Goal: Information Seeking & Learning: Find specific fact

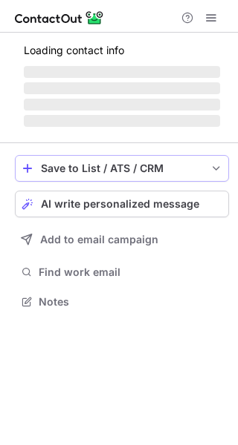
scroll to position [311, 238]
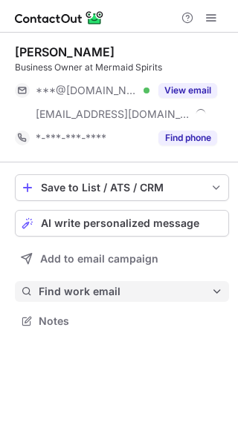
click at [82, 301] on button "Find work email" at bounding box center [122, 291] width 214 height 21
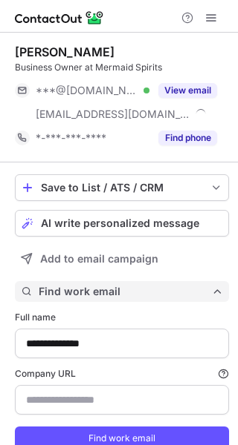
type input "**********"
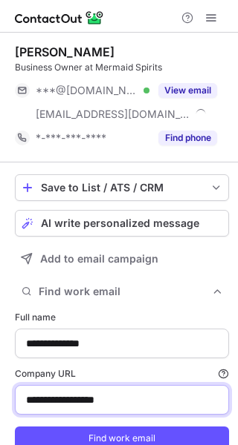
click at [0, 386] on html "**********" at bounding box center [119, 222] width 238 height 445
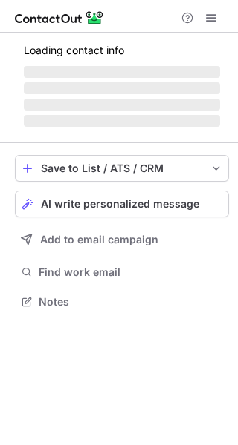
scroll to position [311, 238]
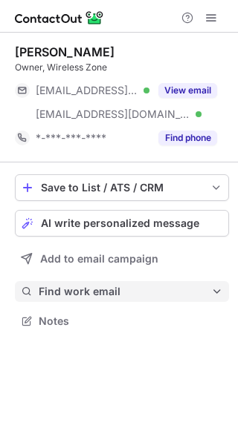
click at [121, 285] on span "Find work email" at bounding box center [125, 291] width 172 height 13
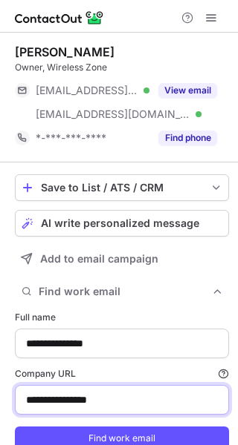
drag, startPoint x: -7, startPoint y: 399, endPoint x: -131, endPoint y: 385, distance: 124.7
click at [0, 385] on html "**********" at bounding box center [119, 222] width 238 height 445
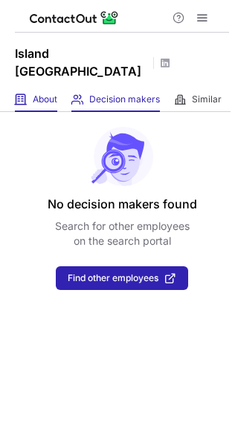
click at [31, 88] on div "About About Company" at bounding box center [36, 100] width 42 height 25
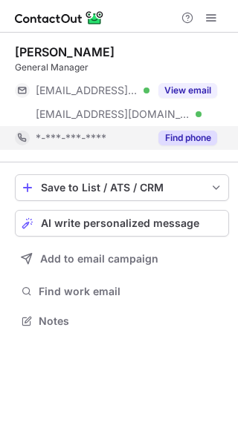
scroll to position [311, 238]
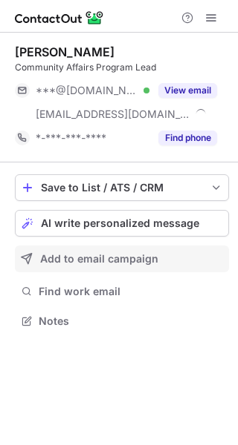
scroll to position [311, 238]
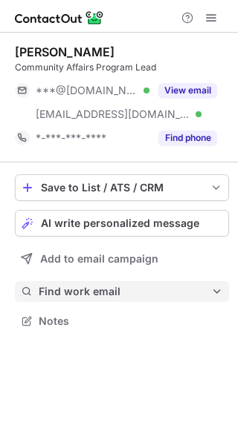
click at [88, 291] on span "Find work email" at bounding box center [125, 291] width 172 height 13
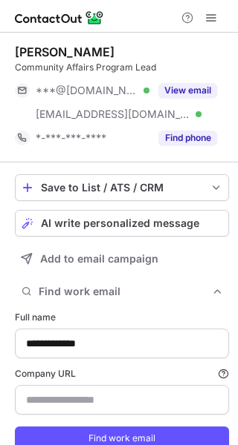
type input "**********"
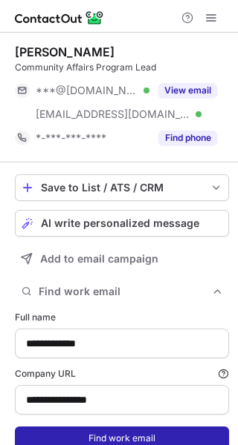
click at [163, 428] on button "Find work email" at bounding box center [122, 439] width 214 height 24
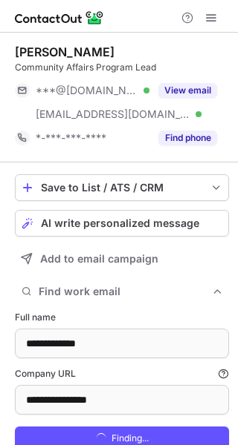
scroll to position [492, 227]
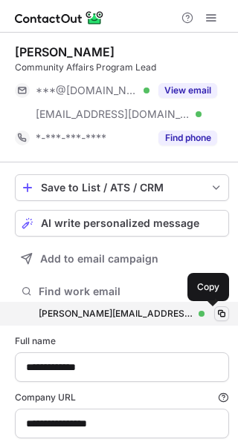
click at [215, 317] on span at bounding box center [221, 314] width 12 height 12
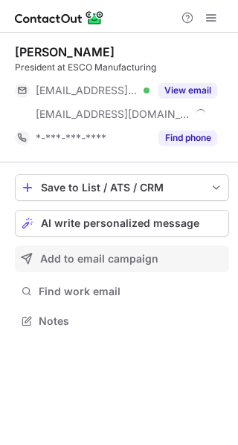
scroll to position [311, 238]
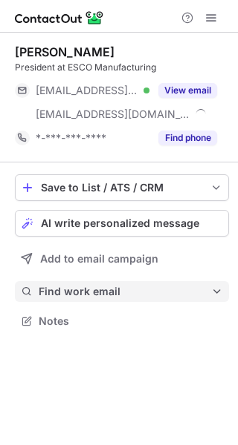
click at [88, 299] on button "Find work email" at bounding box center [122, 291] width 214 height 21
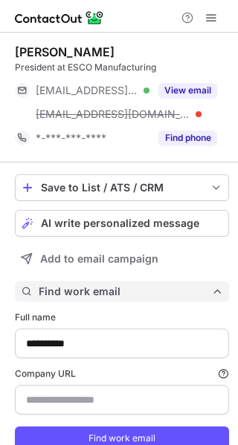
scroll to position [468, 227]
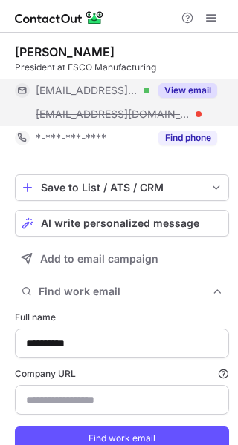
click at [185, 83] on button "View email" at bounding box center [187, 90] width 59 height 15
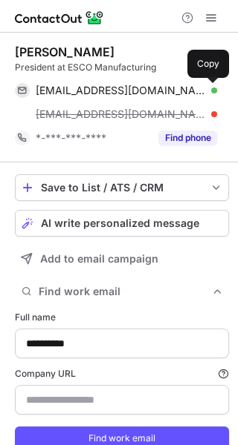
click at [204, 90] on span at bounding box center [209, 91] width 12 height 12
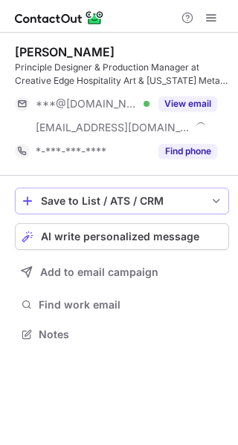
scroll to position [324, 238]
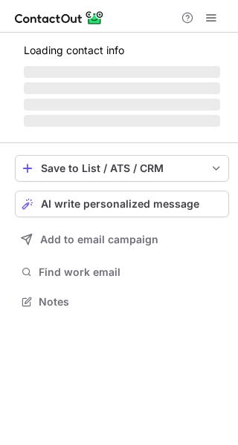
scroll to position [324, 238]
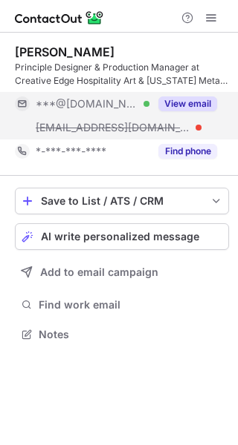
click at [178, 111] on button "View email" at bounding box center [187, 104] width 59 height 15
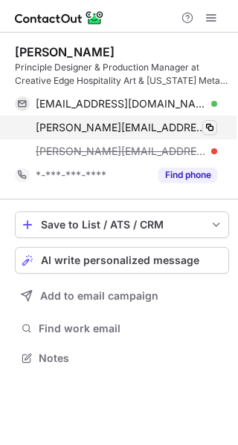
click at [216, 129] on div "[EMAIL_ADDRESS][DOMAIN_NAME] Verified Copy [PERSON_NAME][EMAIL_ADDRESS][DOMAIN_…" at bounding box center [122, 127] width 214 height 71
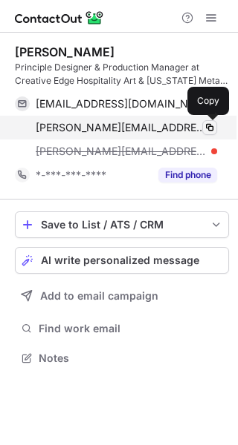
click at [206, 131] on span at bounding box center [209, 128] width 12 height 12
